Goal: Transaction & Acquisition: Purchase product/service

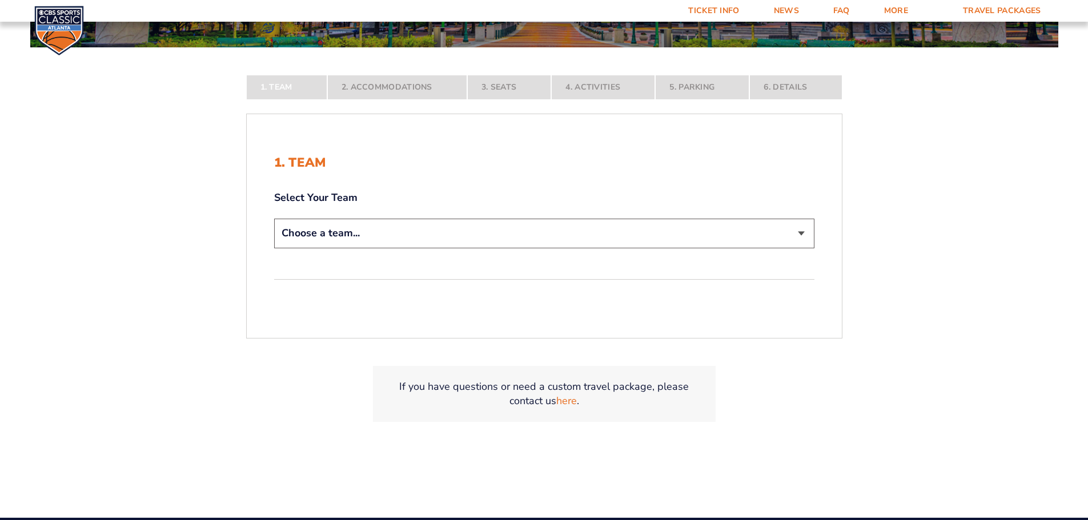
scroll to position [228, 0]
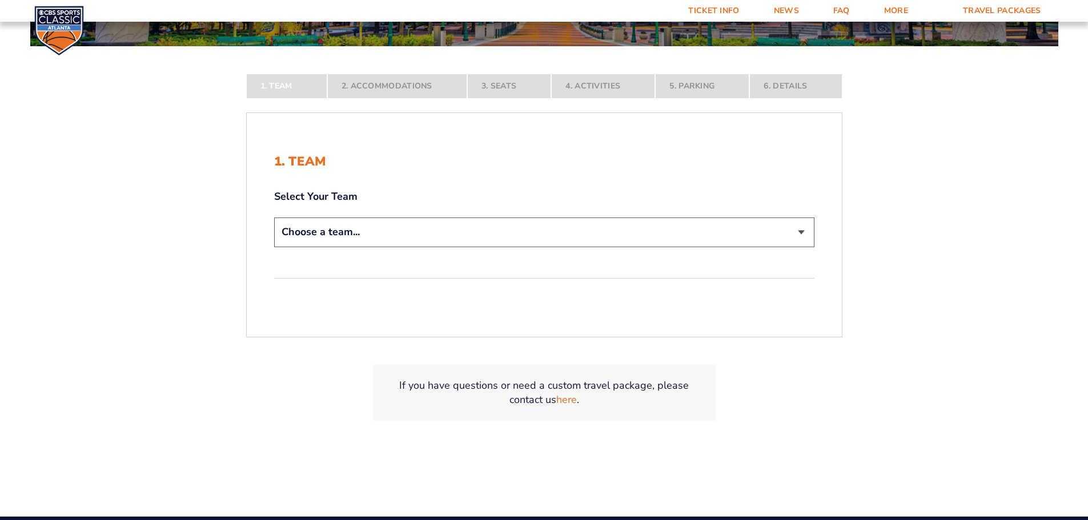
click at [798, 239] on select "Choose a team... [US_STATE] Wildcats [US_STATE] State Buckeyes [US_STATE] Tar H…" at bounding box center [544, 232] width 540 height 29
select select "12757"
click at [274, 247] on select "Choose a team... [US_STATE] Wildcats [US_STATE] State Buckeyes [US_STATE] Tar H…" at bounding box center [544, 232] width 540 height 29
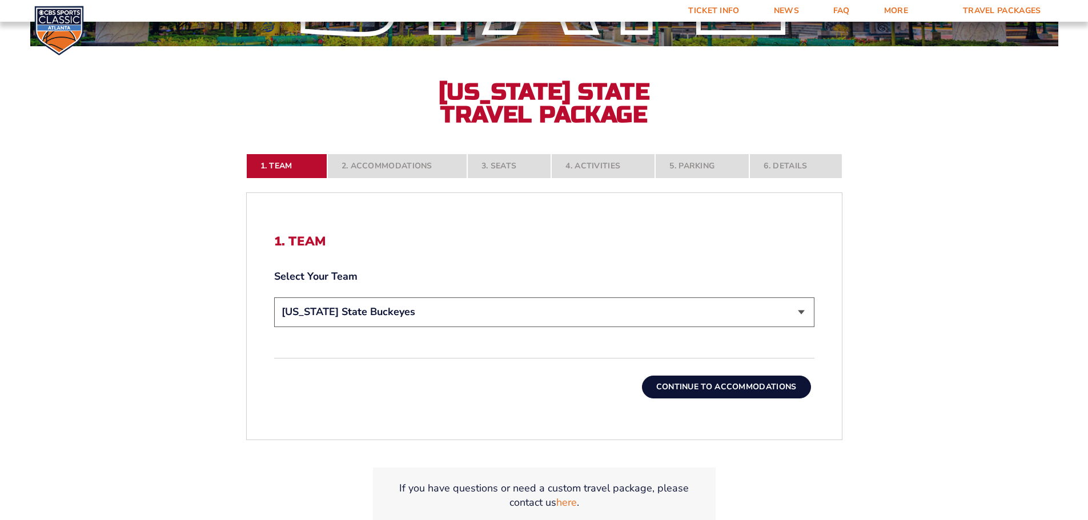
click at [710, 384] on button "Continue To Accommodations" at bounding box center [726, 387] width 169 height 23
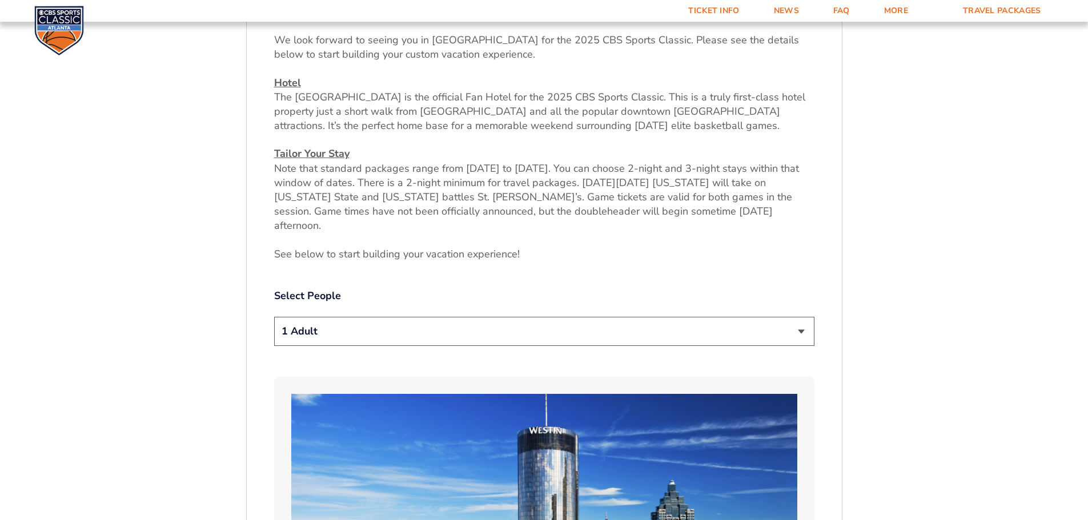
scroll to position [474, 0]
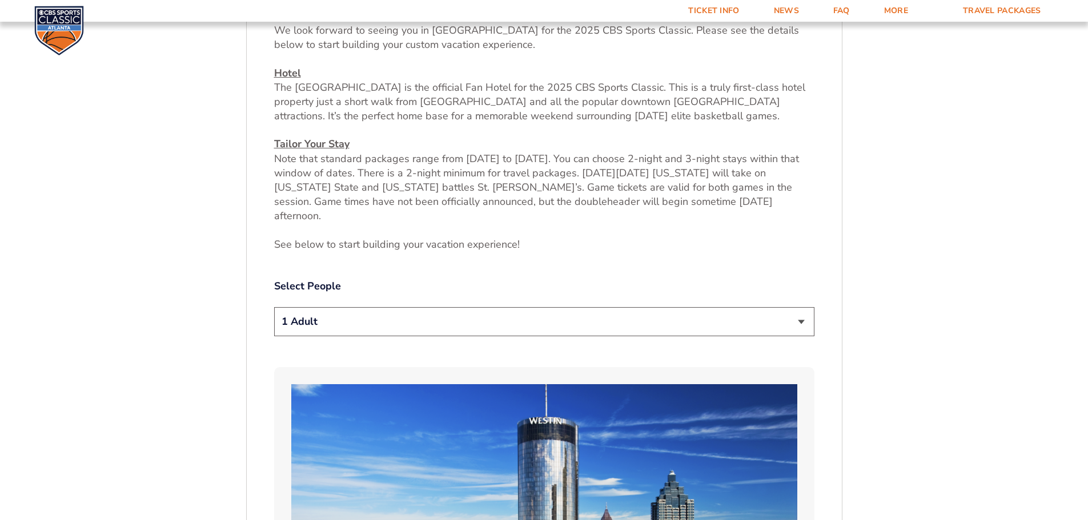
click at [804, 307] on select "1 Adult 2 Adults 3 Adults 4 Adults 2 Adults + 1 Child 2 Adults + 2 Children 2 A…" at bounding box center [544, 321] width 540 height 29
select select "2 Adults"
click at [274, 307] on select "1 Adult 2 Adults 3 Adults 4 Adults 2 Adults + 1 Child 2 Adults + 2 Children 2 A…" at bounding box center [544, 321] width 540 height 29
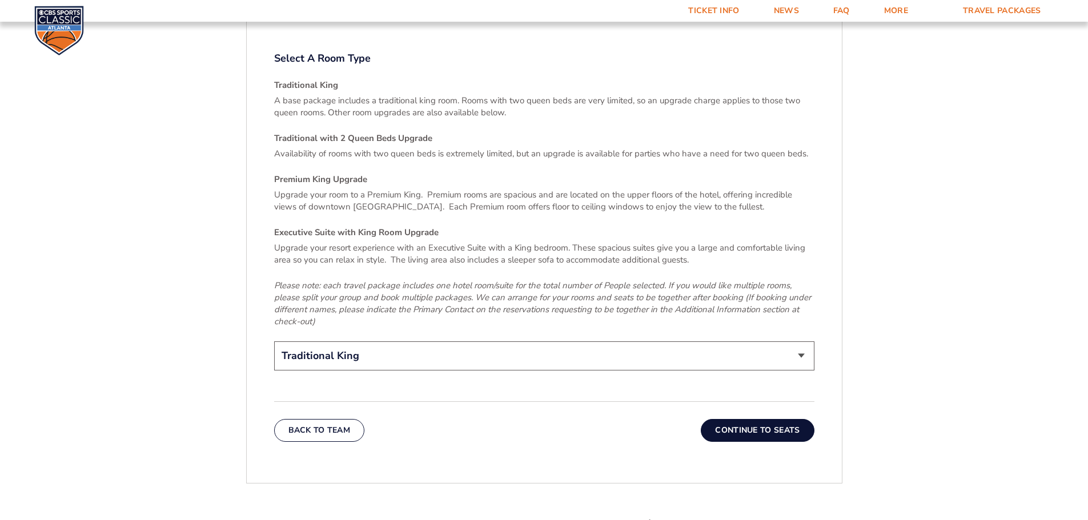
scroll to position [1730, 0]
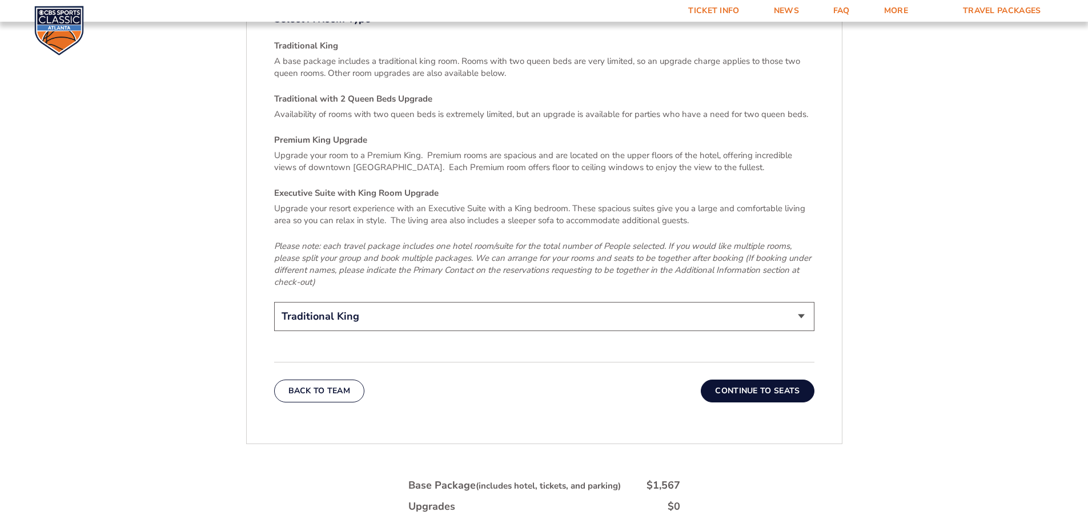
click at [740, 380] on button "Continue To Seats" at bounding box center [756, 391] width 113 height 23
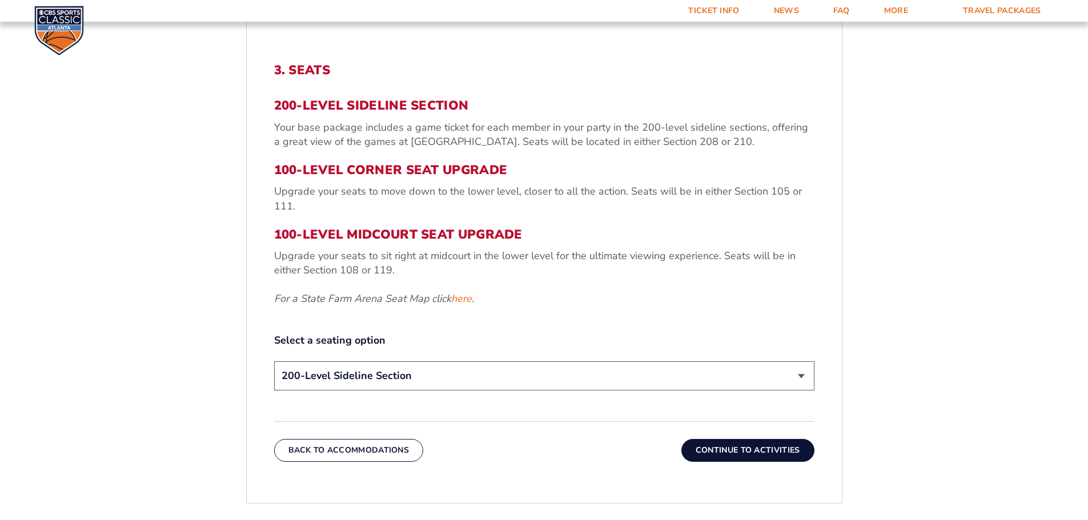
scroll to position [417, 0]
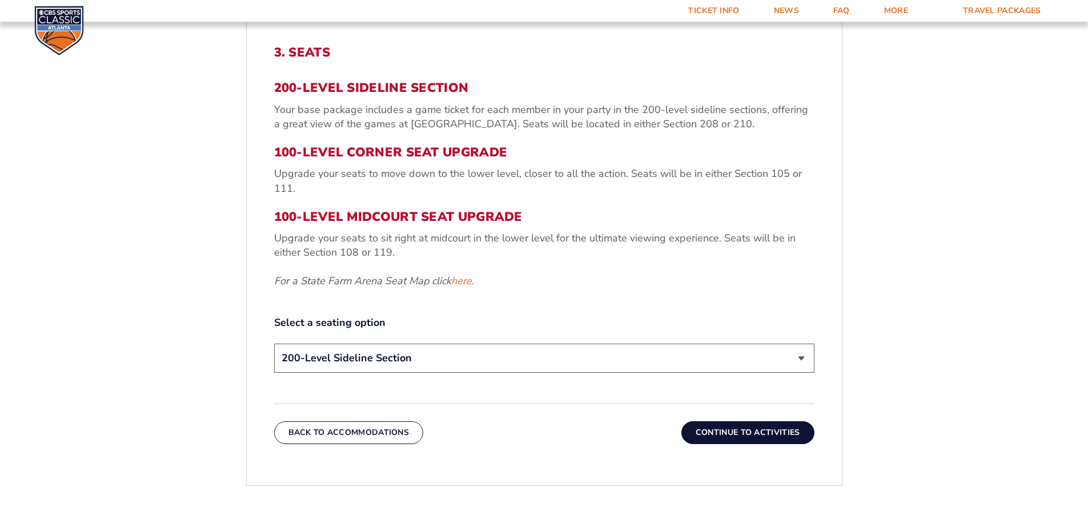
click at [803, 360] on select "200-Level Sideline Section 100-Level Corner Seat Upgrade (+$120 per person) 100…" at bounding box center [544, 358] width 540 height 29
select select "100-Level Corner Seat Upgrade"
click at [274, 344] on select "200-Level Sideline Section 100-Level Corner Seat Upgrade (+$120 per person) 100…" at bounding box center [544, 358] width 540 height 29
click at [727, 435] on button "Continue To Activities" at bounding box center [747, 432] width 133 height 23
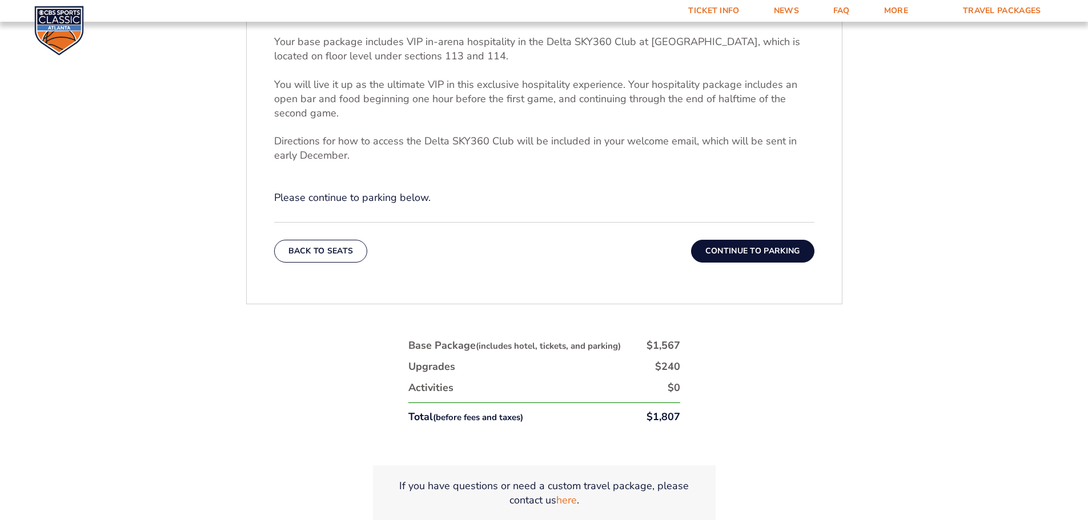
scroll to position [474, 0]
